Goal: Check status: Check status

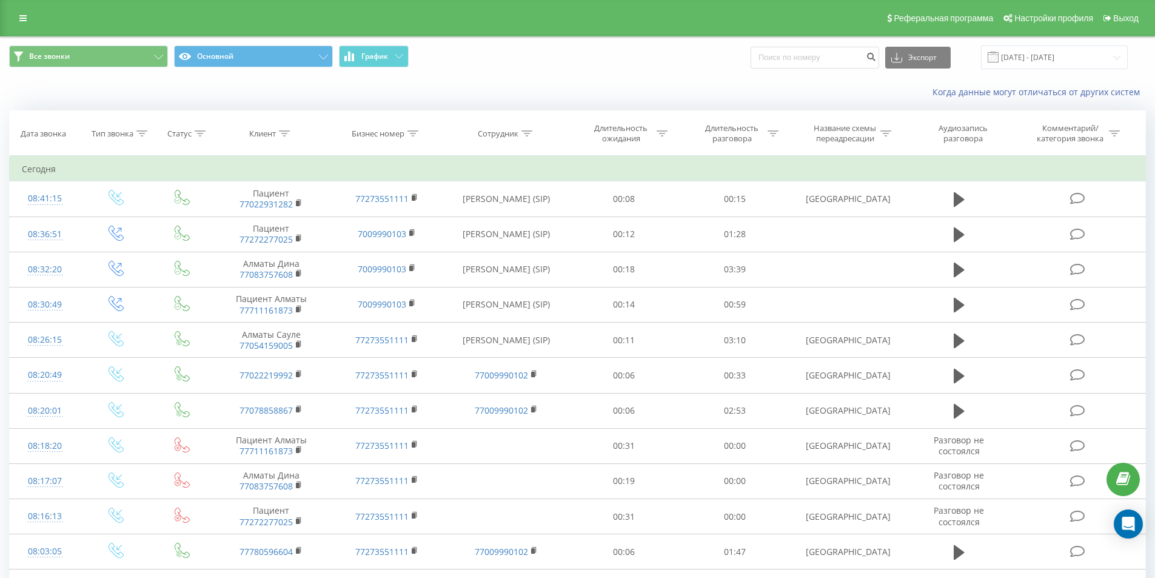
click at [32, 16] on link at bounding box center [23, 18] width 22 height 17
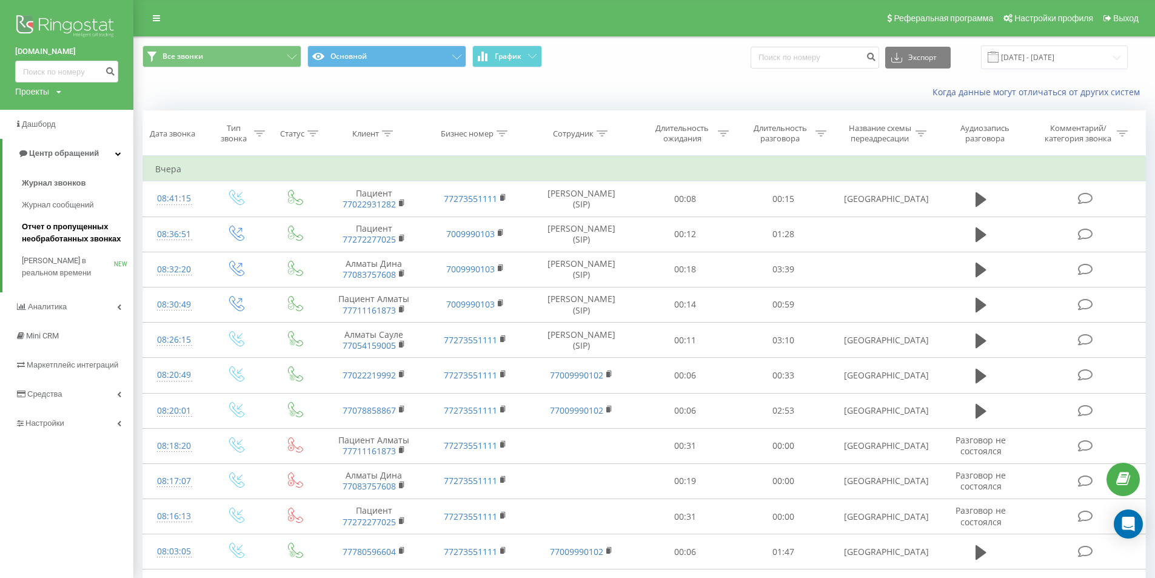
click at [49, 226] on span "Отчет о пропущенных необработанных звонках" at bounding box center [74, 233] width 105 height 24
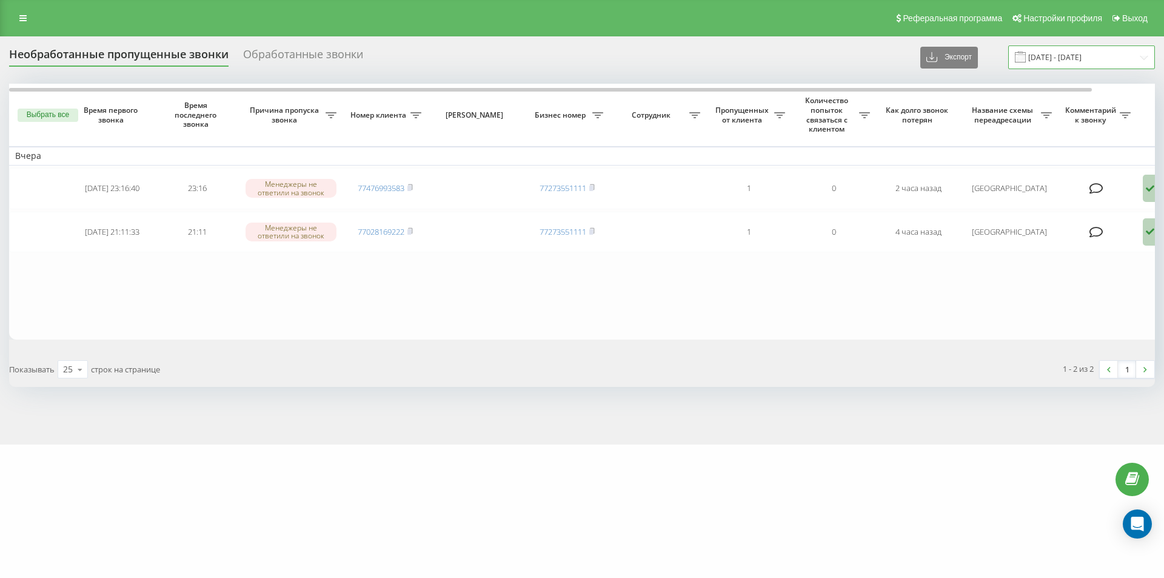
click at [1043, 62] on input "21.07.2025 - 21.08.2025" at bounding box center [1081, 57] width 147 height 24
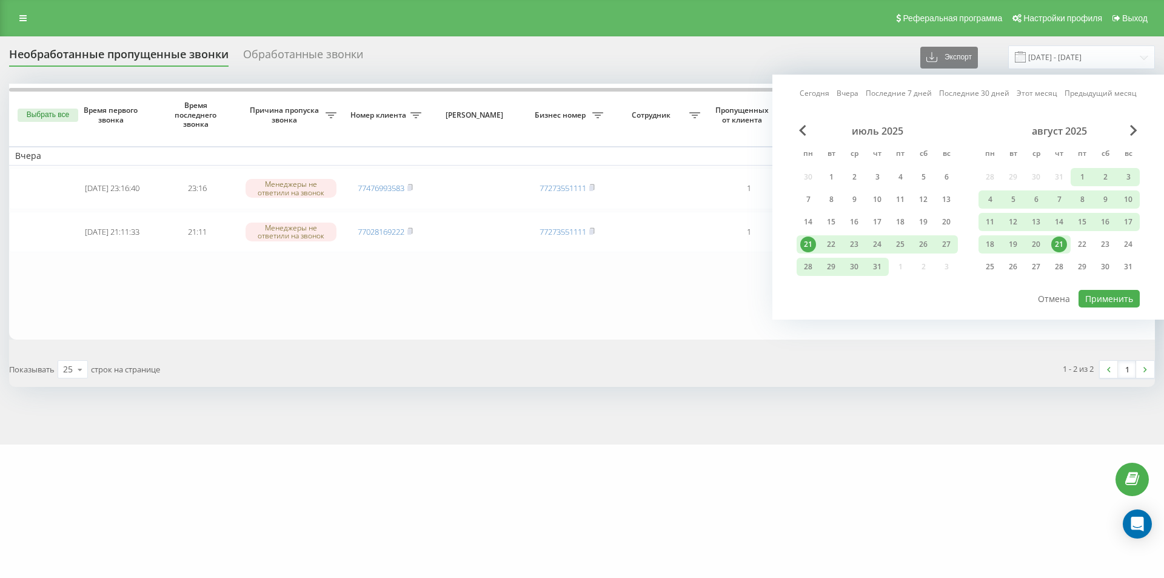
click at [1060, 246] on div "21" at bounding box center [1059, 244] width 16 height 16
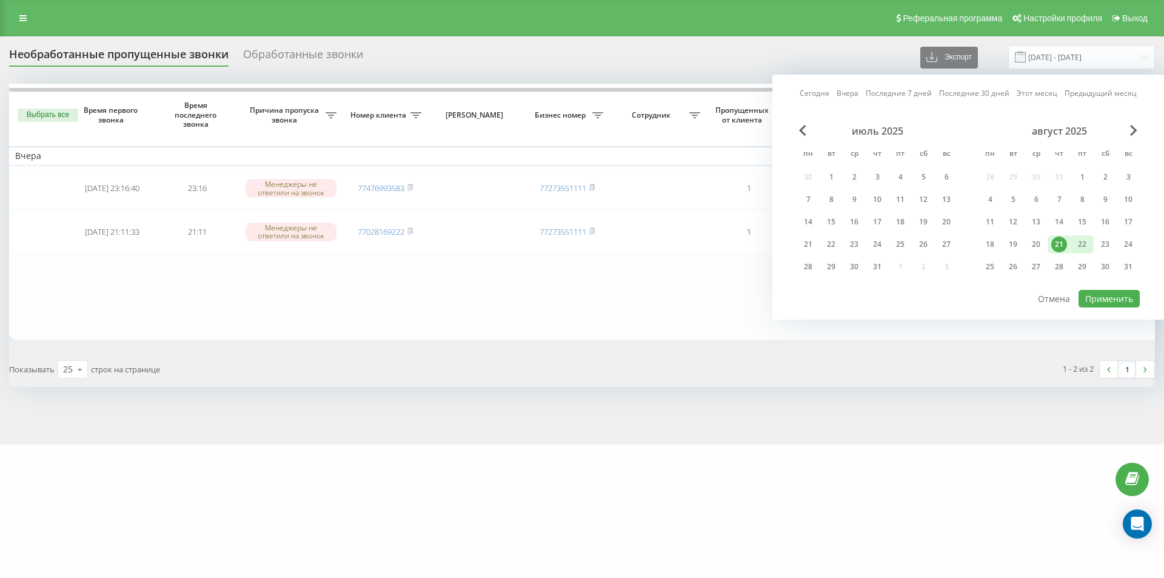
click at [1080, 245] on div "22" at bounding box center [1082, 244] width 16 height 16
click at [1100, 299] on button "Применить" at bounding box center [1108, 299] width 61 height 18
type input "21.08.2025 - 22.08.2025"
